Goal: Information Seeking & Learning: Understand process/instructions

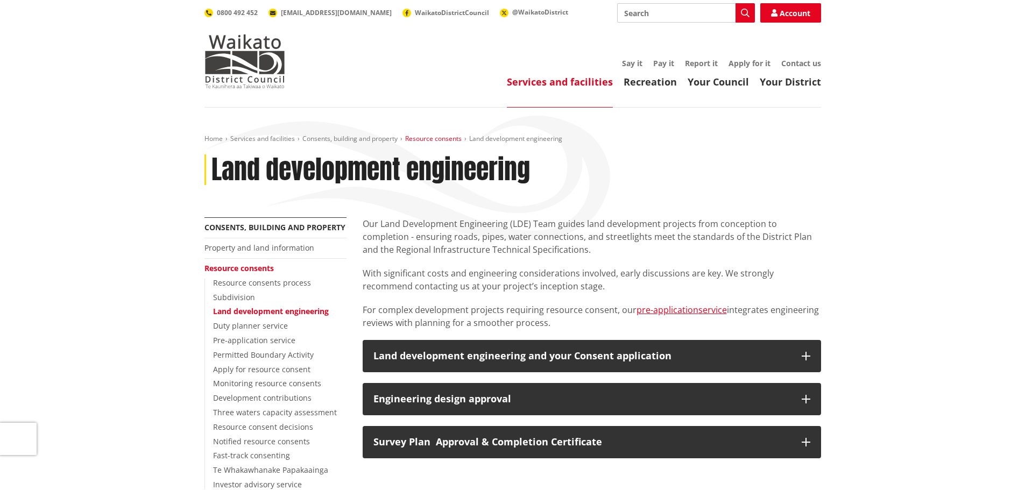
click at [439, 137] on link "Resource consents" at bounding box center [433, 138] width 56 height 9
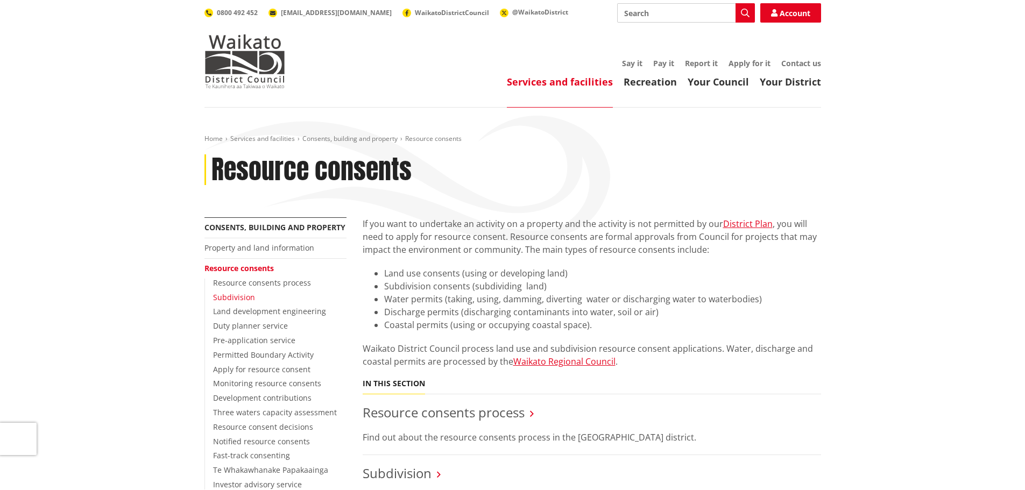
click at [247, 298] on link "Subdivision" at bounding box center [234, 297] width 42 height 10
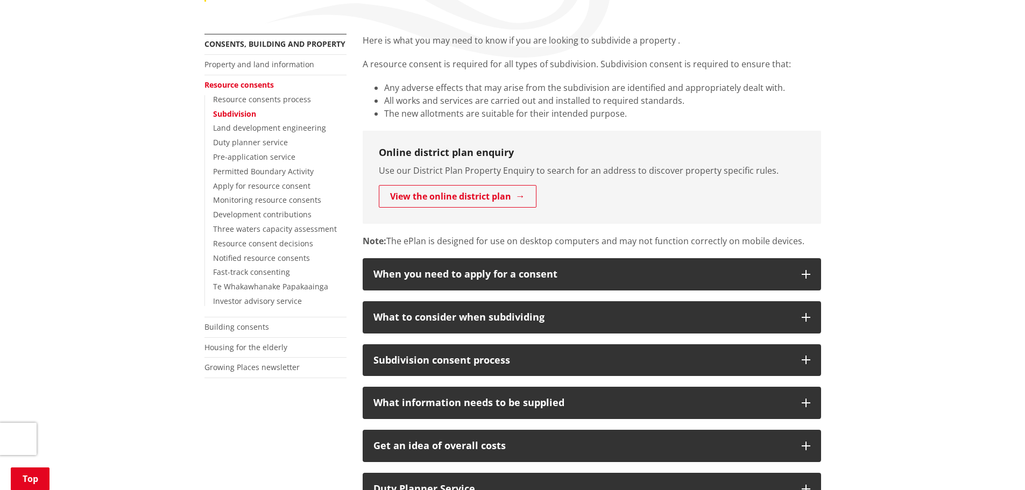
scroll to position [215, 0]
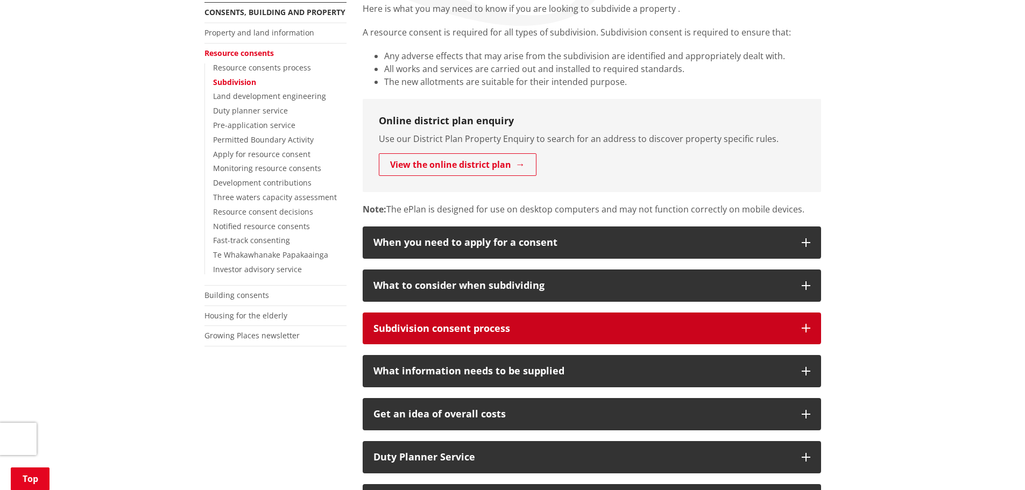
click at [572, 335] on button "Subdivision consent process" at bounding box center [592, 329] width 458 height 32
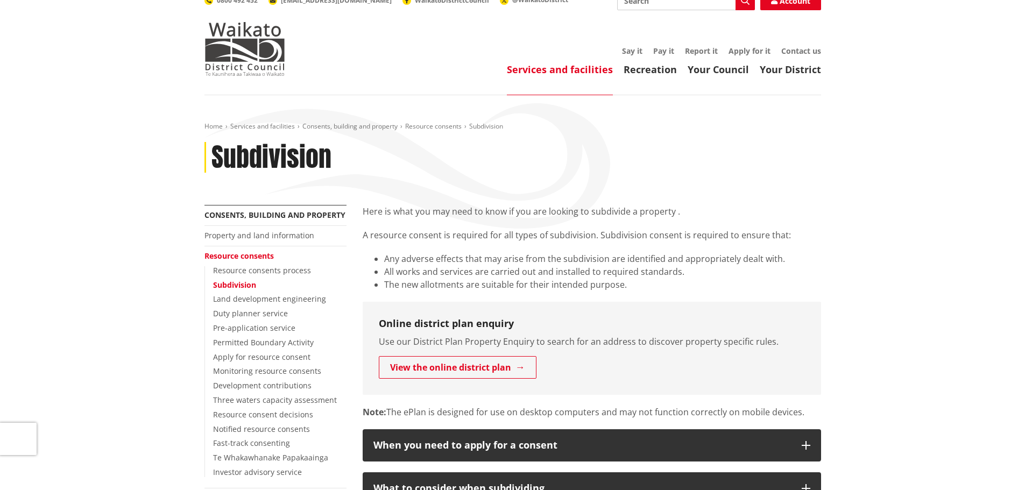
scroll to position [0, 0]
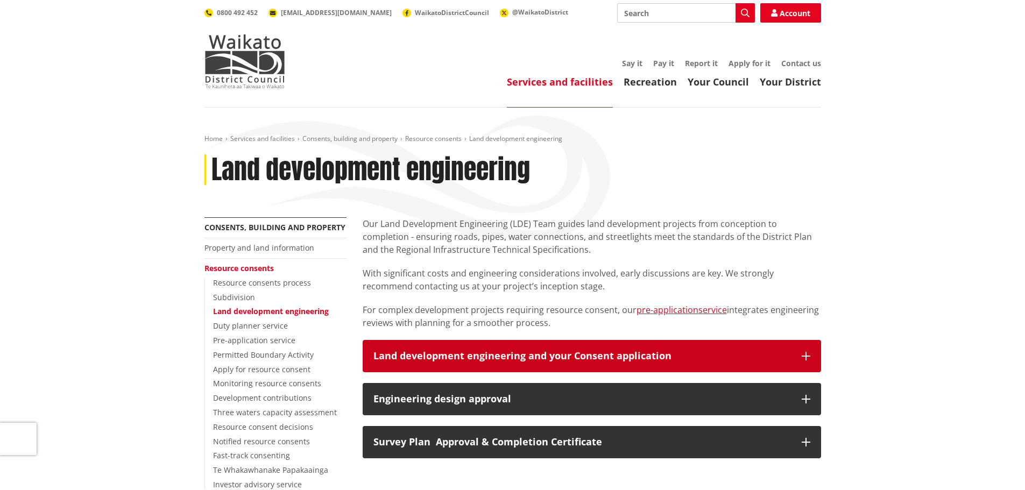
click at [442, 351] on div "Land development engineering and your Consent application" at bounding box center [581, 356] width 417 height 11
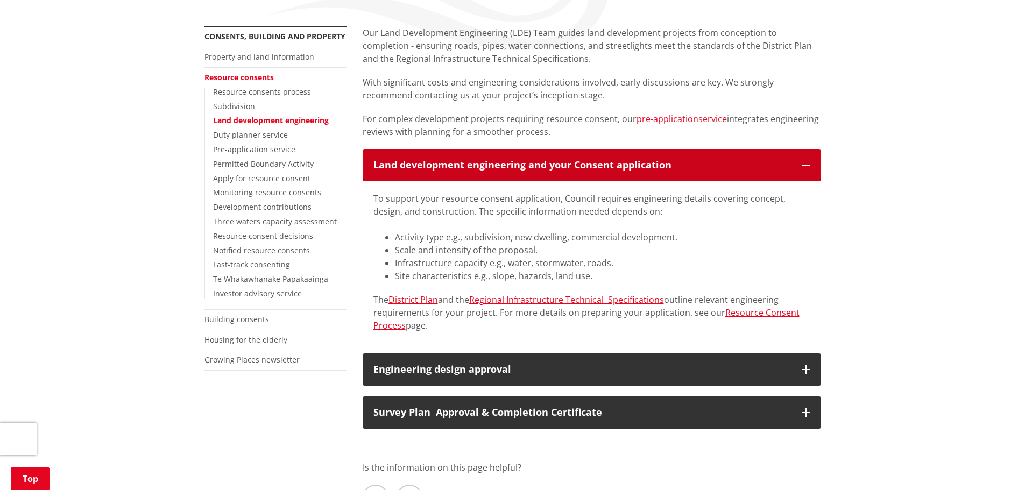
scroll to position [215, 0]
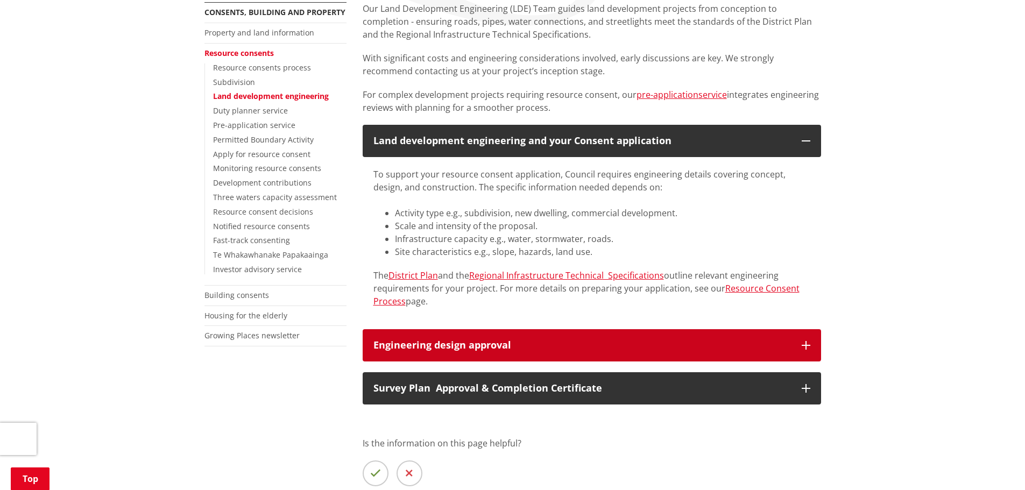
click at [455, 340] on div "Engineering design approval" at bounding box center [581, 345] width 417 height 11
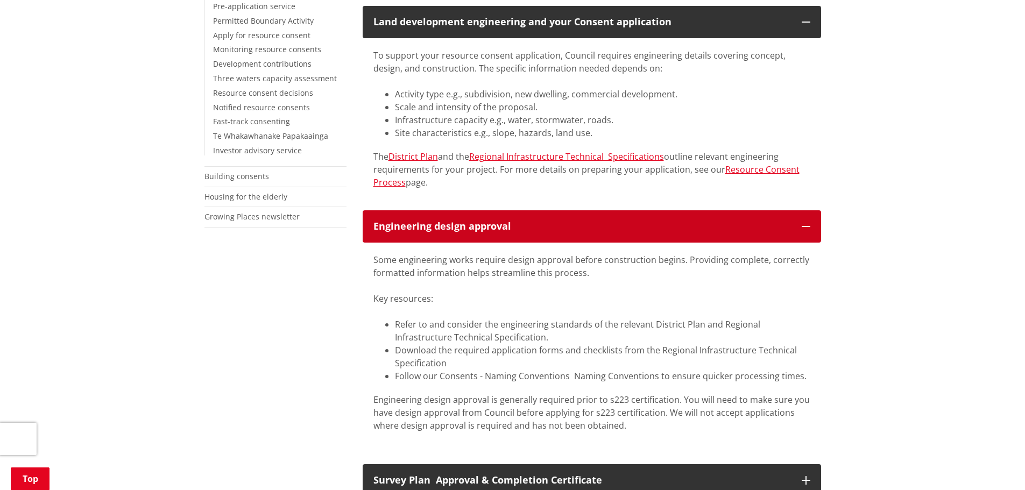
scroll to position [359, 0]
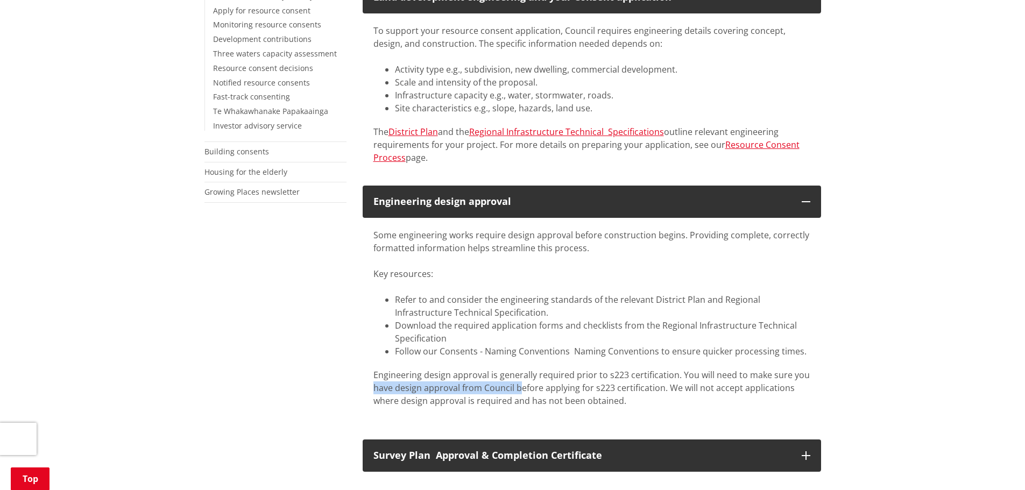
drag, startPoint x: 373, startPoint y: 383, endPoint x: 521, endPoint y: 393, distance: 147.7
click at [521, 393] on p "Engineering design approval is generally required prior to s223 certification. …" at bounding box center [591, 387] width 437 height 39
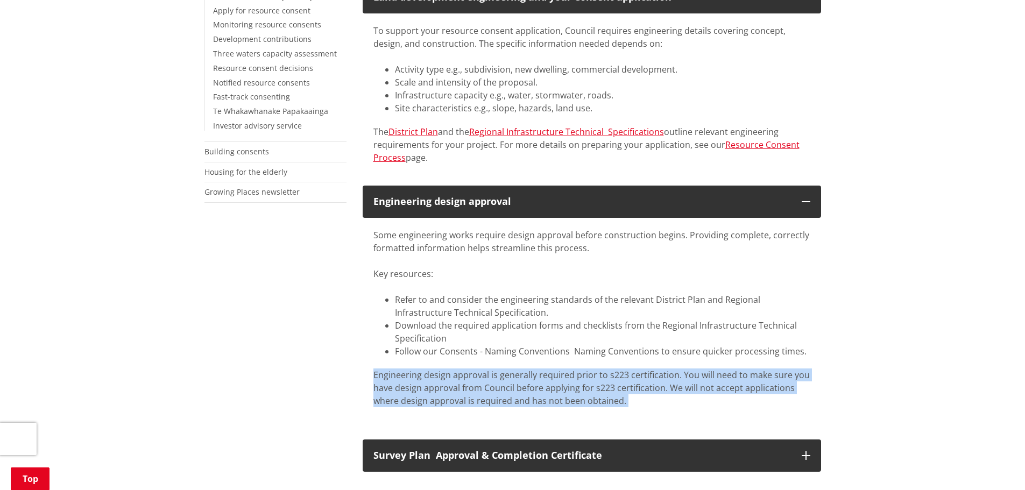
click at [521, 393] on p "Engineering design approval is generally required prior to s223 certification. …" at bounding box center [591, 387] width 437 height 39
